Goal: Information Seeking & Learning: Learn about a topic

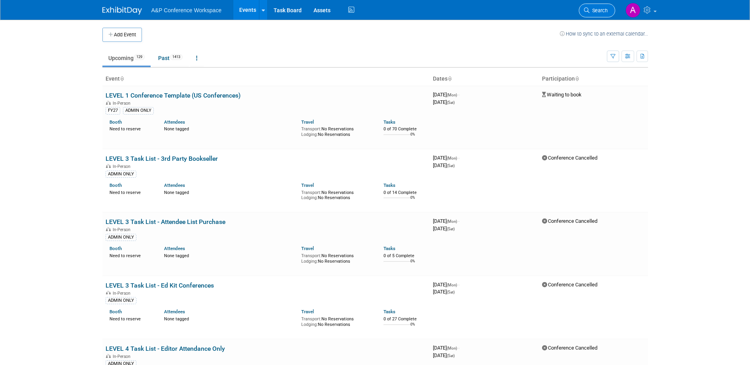
click at [606, 8] on span "Search" at bounding box center [598, 11] width 18 height 6
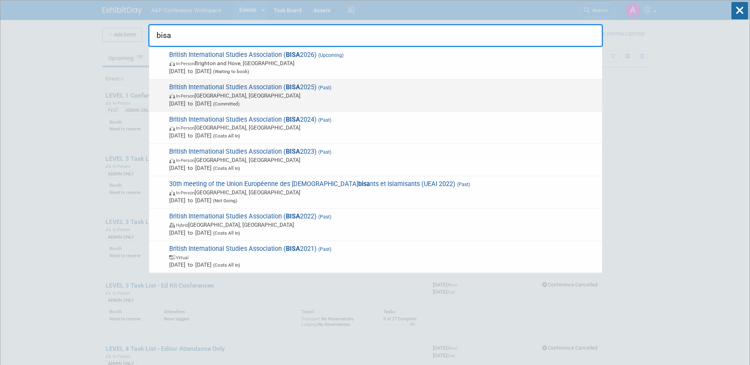
type input "bisa"
click at [353, 94] on span "In-Person [GEOGRAPHIC_DATA], [GEOGRAPHIC_DATA]" at bounding box center [383, 96] width 429 height 8
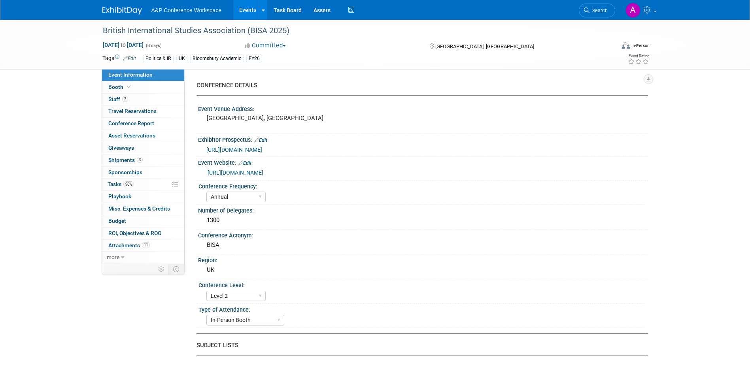
select select "Annual"
select select "Level 2"
select select "In-Person Booth"
select select "Politics & International Relations"
select select "Bloomsbury Academic"
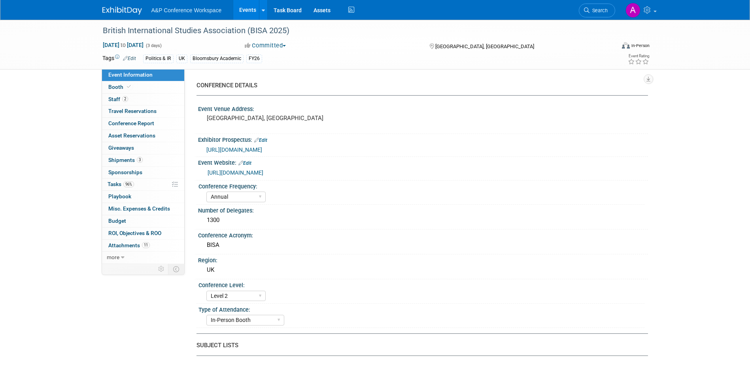
select select "Matt Hambridge"
select select "Tia Ali"
select select "Networking/Commissioning"
click at [123, 257] on icon at bounding box center [123, 258] width 4 height 6
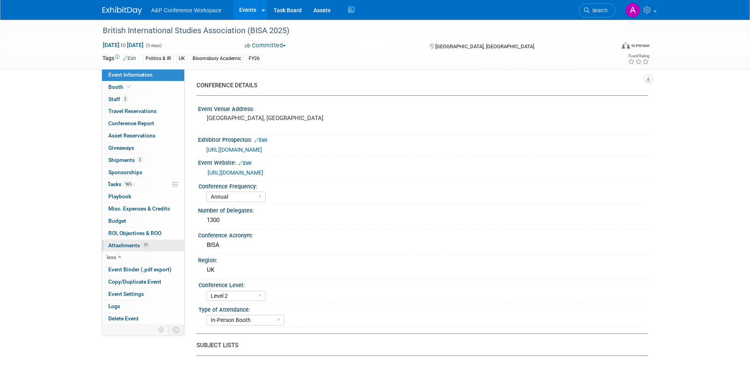
click at [128, 243] on span "Attachments 11" at bounding box center [129, 245] width 42 height 6
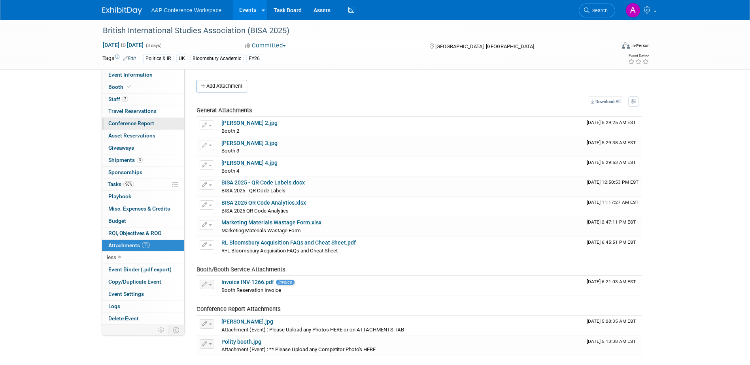
click at [139, 120] on link "Conference Report" at bounding box center [143, 124] width 82 height 12
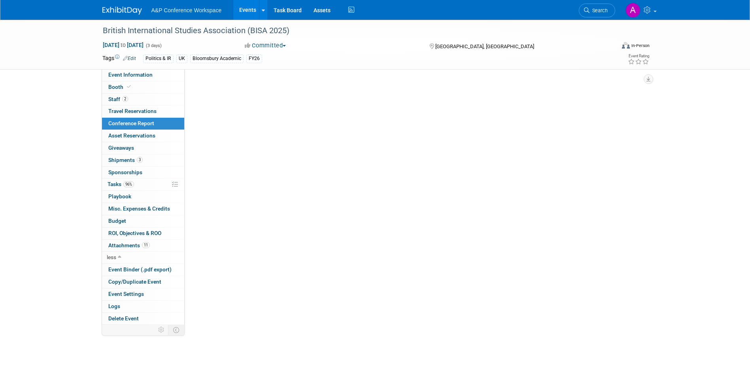
select select "NO"
select select "YES"
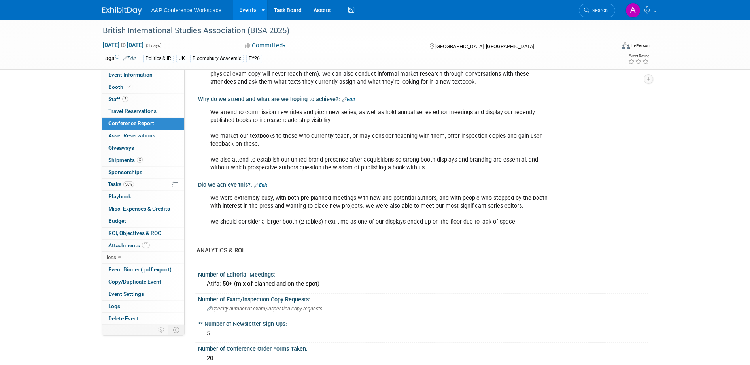
scroll to position [237, 0]
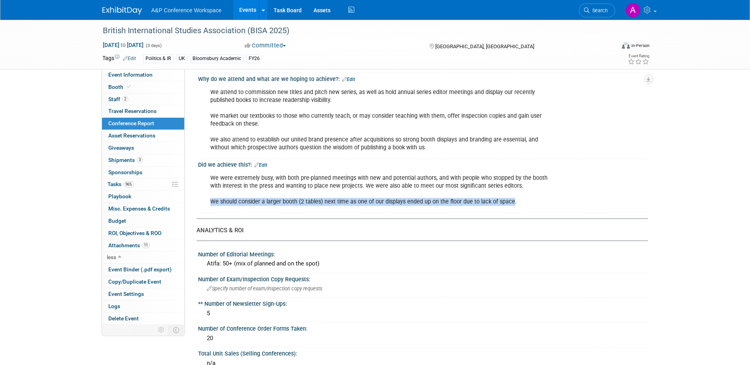
drag, startPoint x: 500, startPoint y: 196, endPoint x: 211, endPoint y: 193, distance: 288.2
click at [211, 193] on div "We were extremely busy, with both pre-planned meetings with new and potential a…" at bounding box center [383, 190] width 356 height 40
click at [116, 220] on span "Budget" at bounding box center [117, 221] width 18 height 6
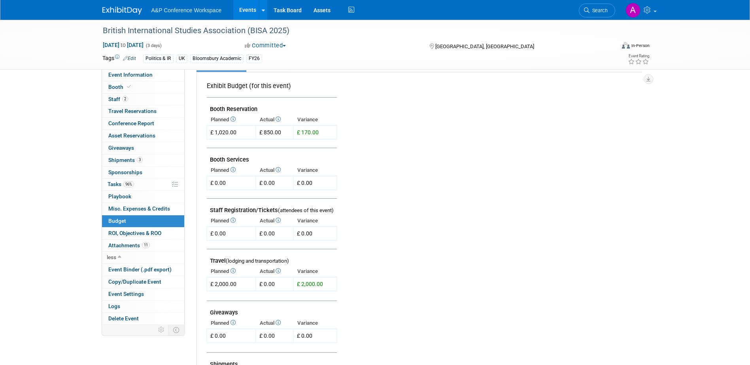
scroll to position [0, 0]
